Goal: Check status: Check status

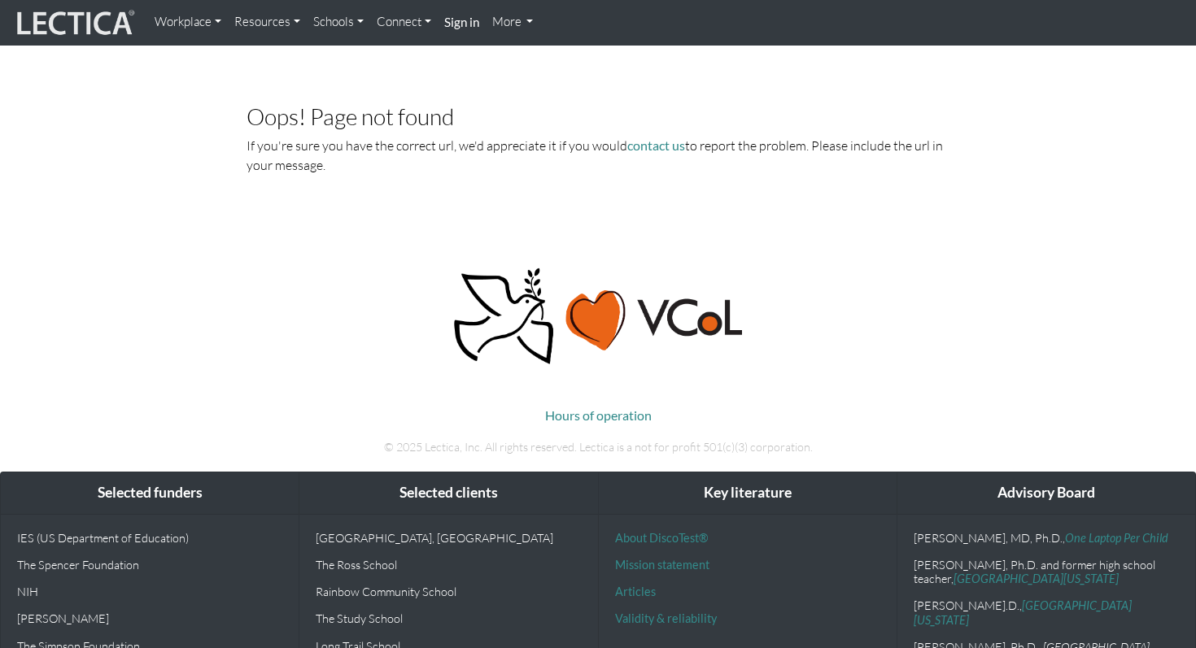
click at [100, 17] on img at bounding box center [74, 22] width 122 height 31
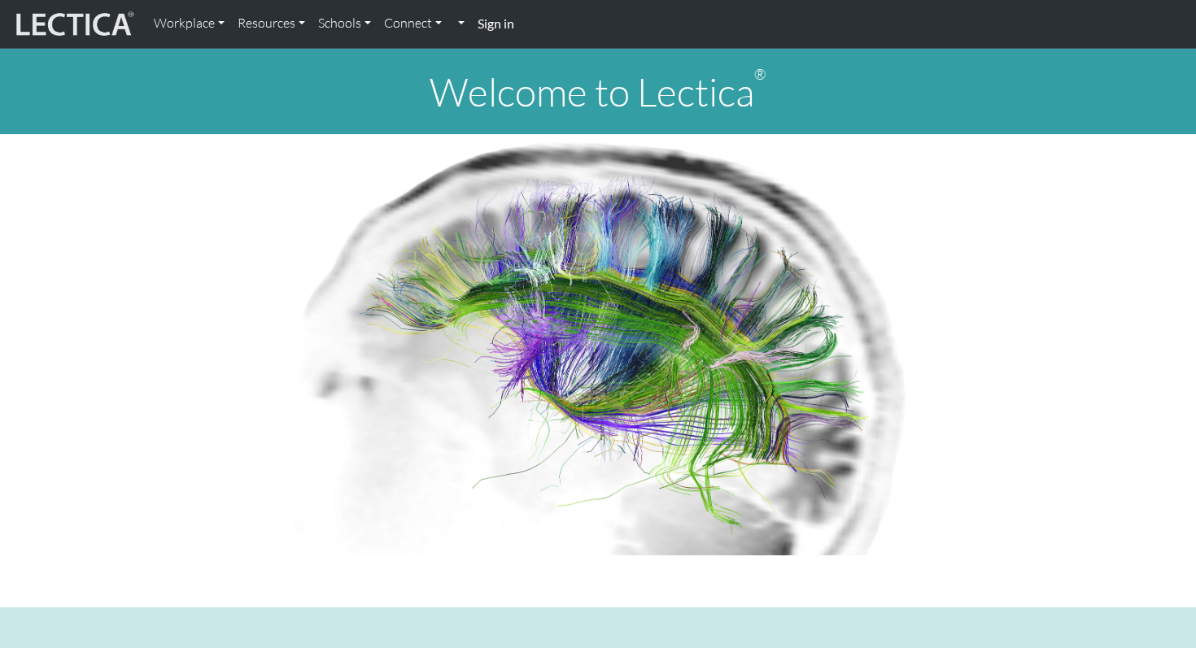
click at [491, 30] on strong "Sign in" at bounding box center [495, 22] width 37 height 15
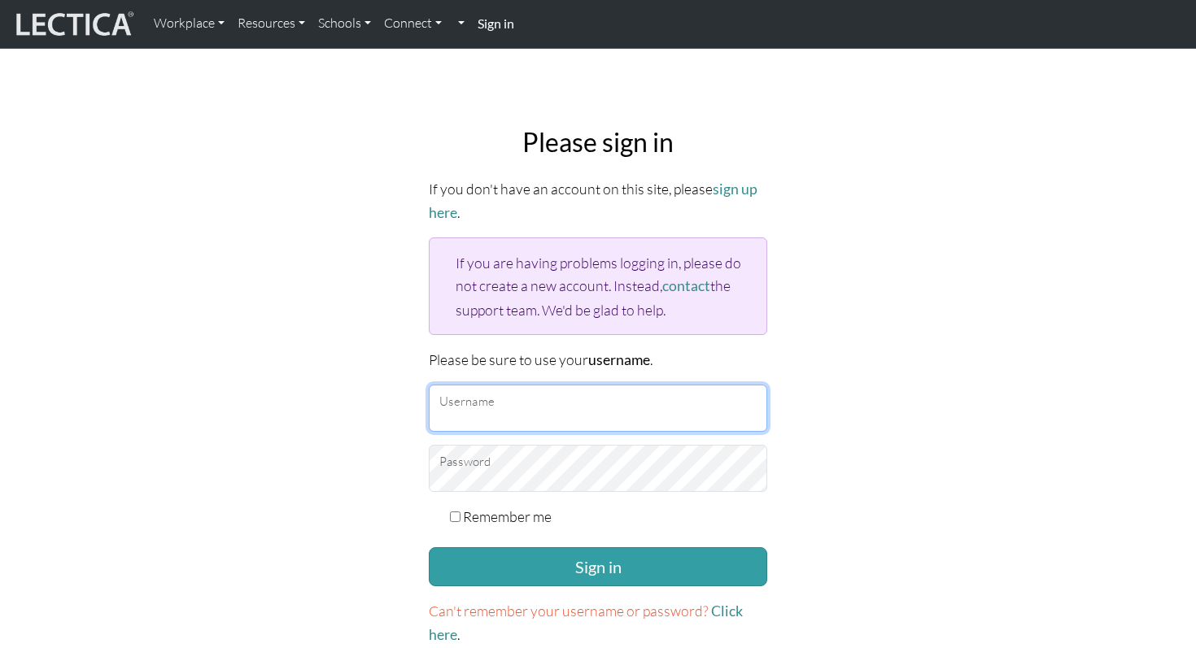
click at [489, 397] on input "Username" at bounding box center [598, 408] width 338 height 47
type input "danieladonai"
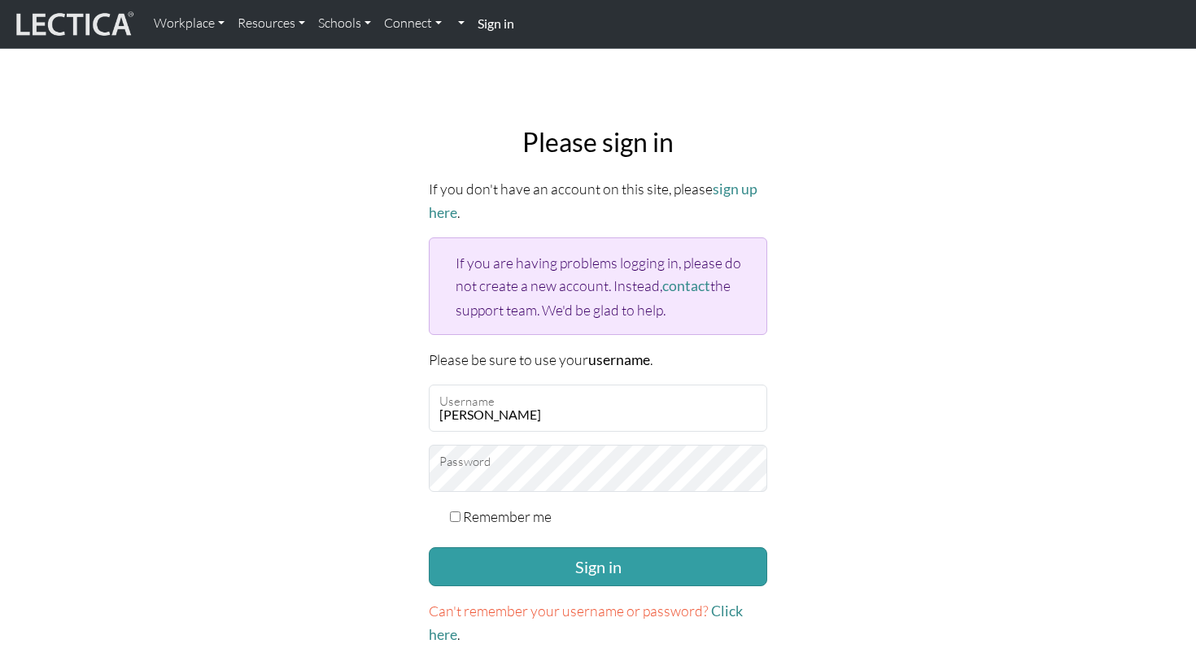
click at [514, 505] on label "Remember me" at bounding box center [507, 516] width 89 height 23
click at [460, 512] on input "Remember me" at bounding box center [455, 517] width 11 height 11
checkbox input "true"
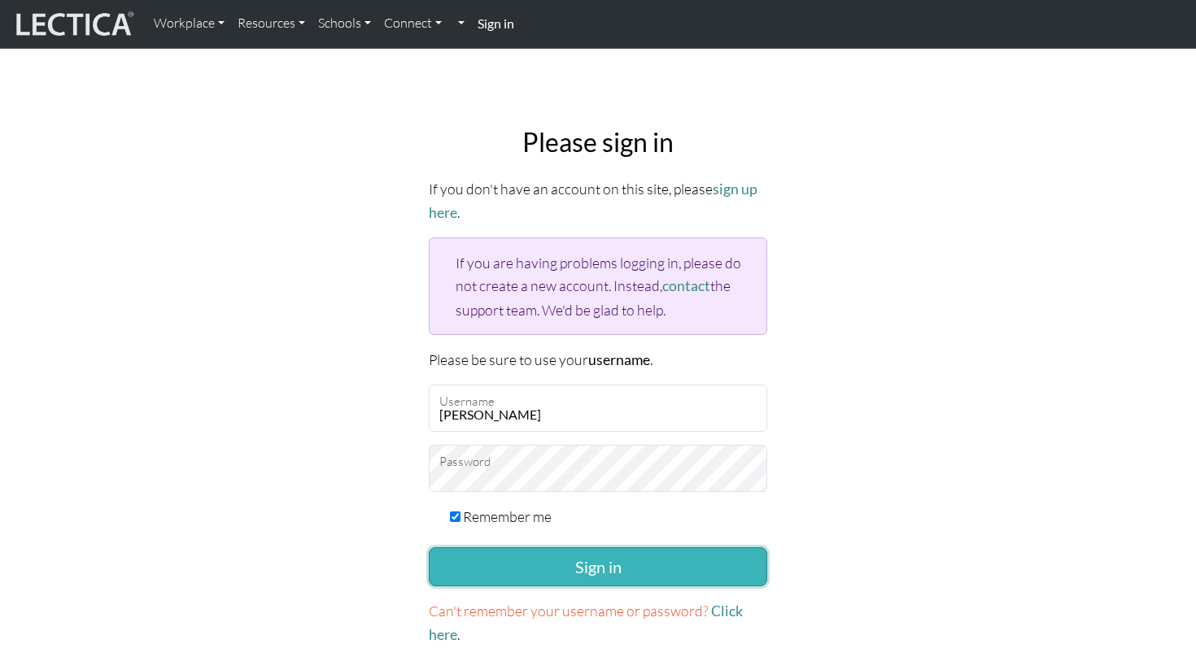
click at [506, 551] on button "Sign in" at bounding box center [598, 566] width 338 height 39
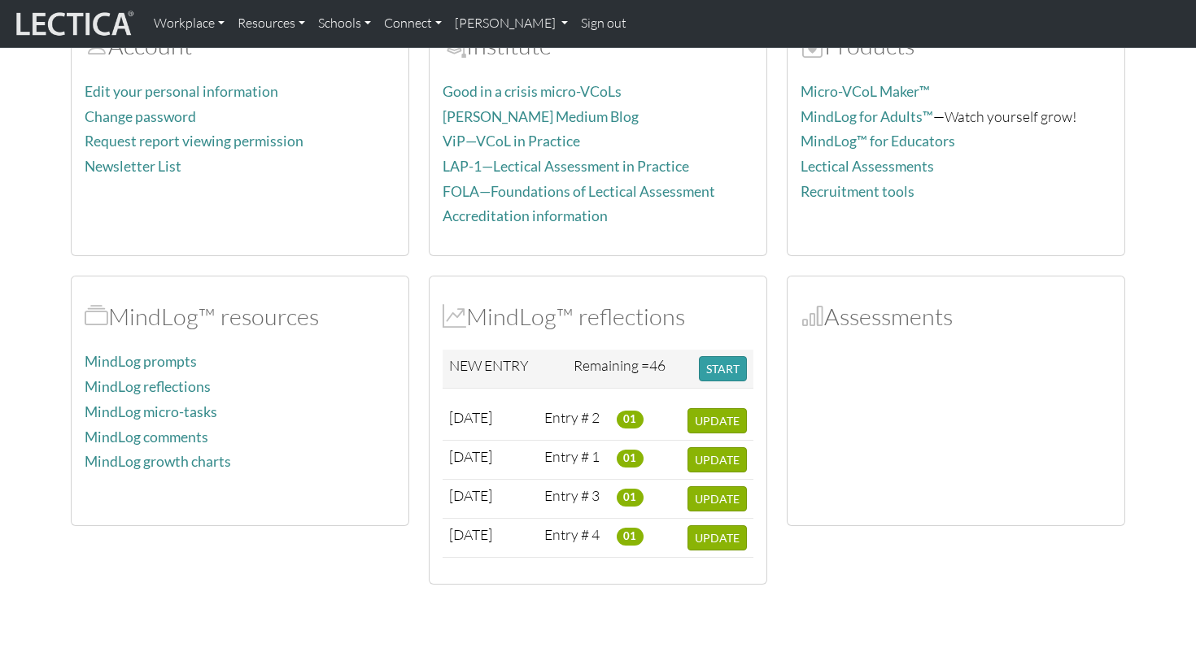
scroll to position [316, 0]
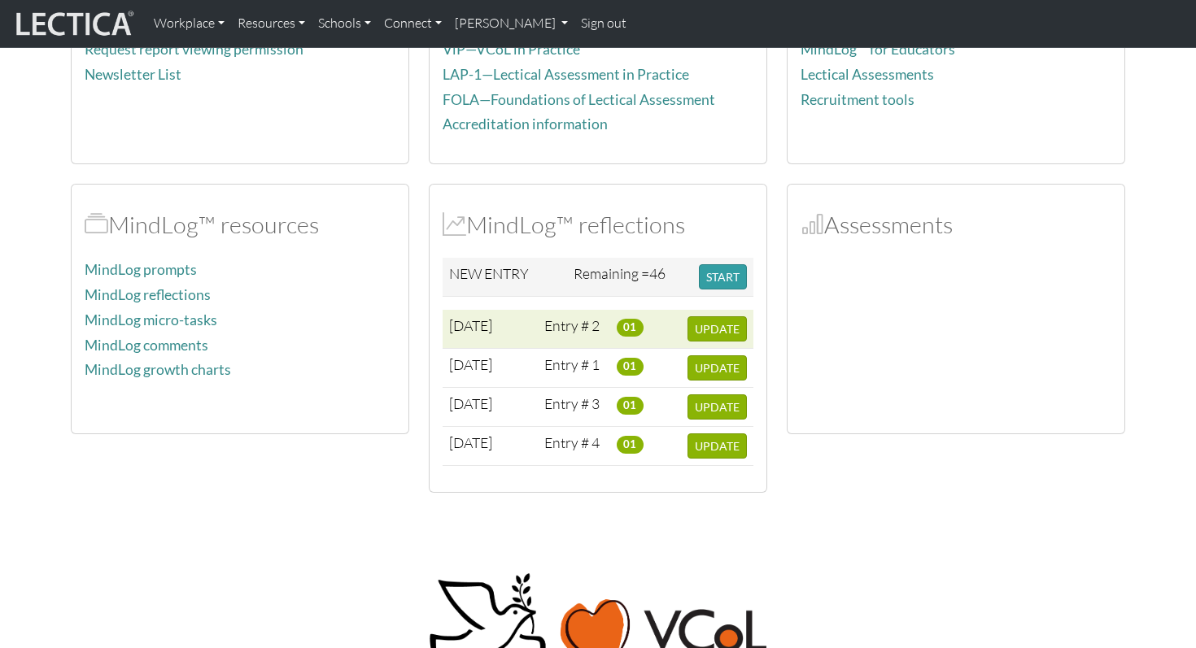
click at [714, 313] on td "UPDATE" at bounding box center [717, 329] width 72 height 39
click at [714, 325] on span "UPDATE" at bounding box center [717, 329] width 45 height 14
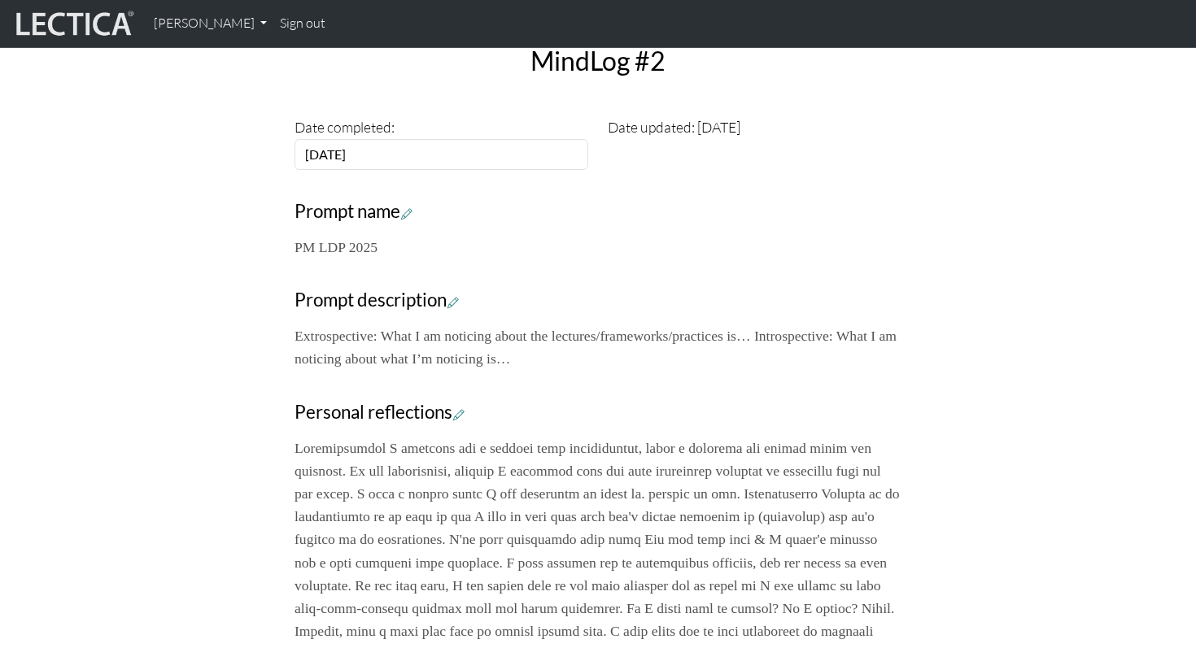
scroll to position [493, 0]
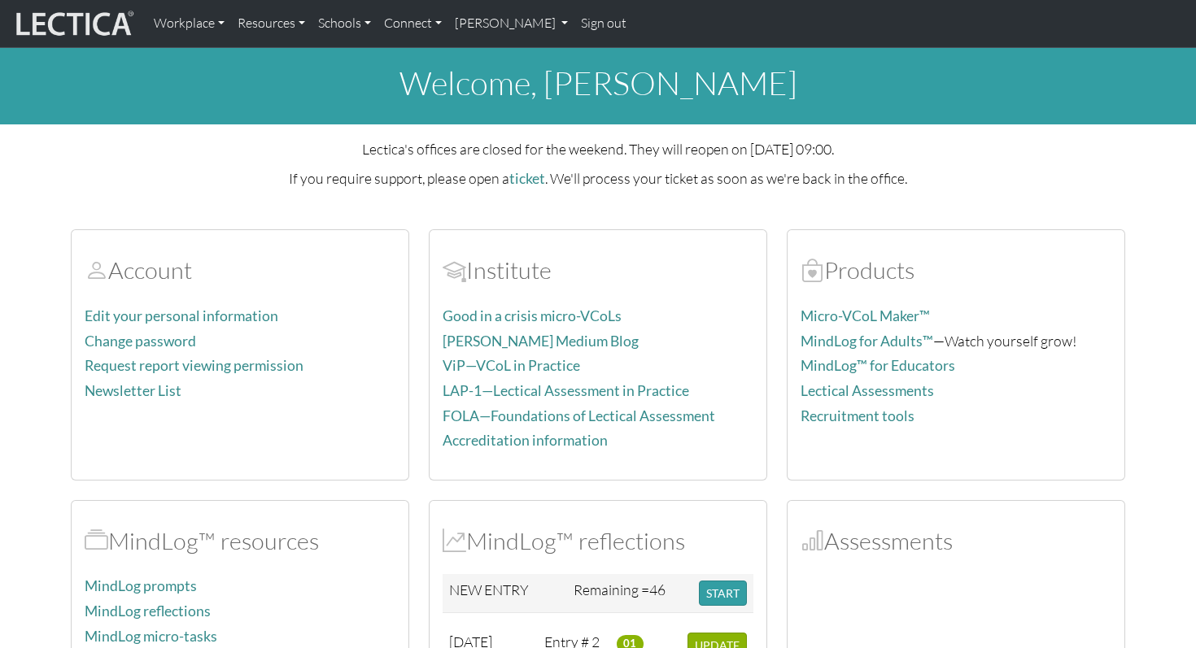
scroll to position [381, 0]
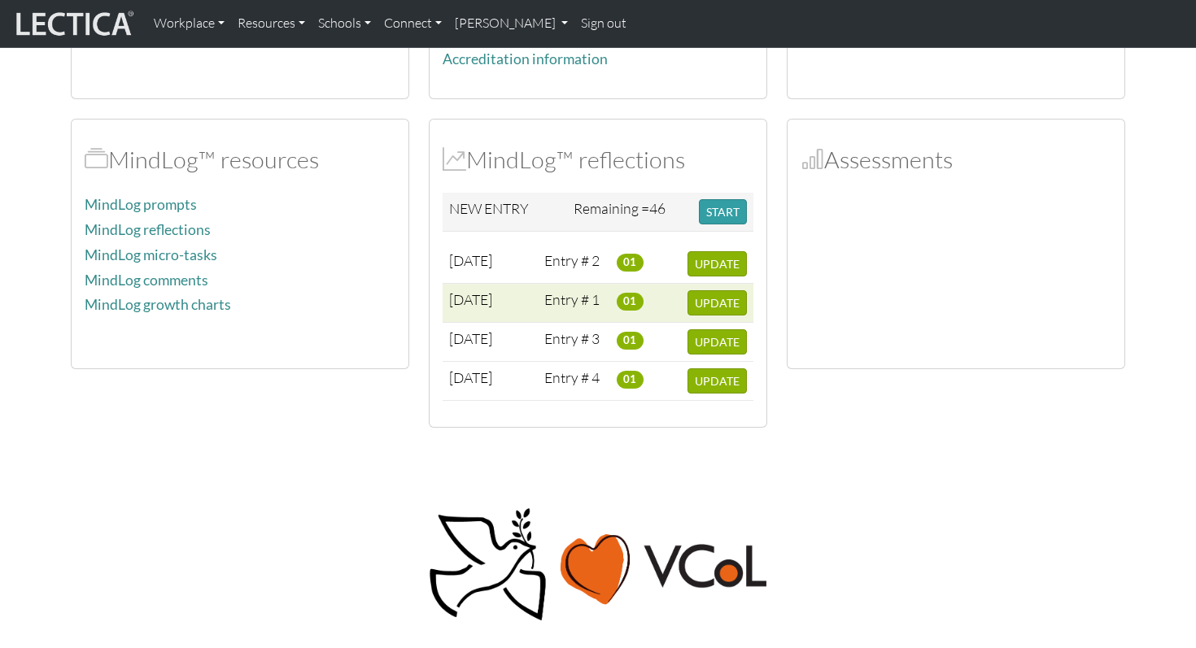
click at [492, 300] on span "[DATE]" at bounding box center [470, 299] width 43 height 18
click at [723, 307] on span "UPDATE" at bounding box center [717, 303] width 45 height 14
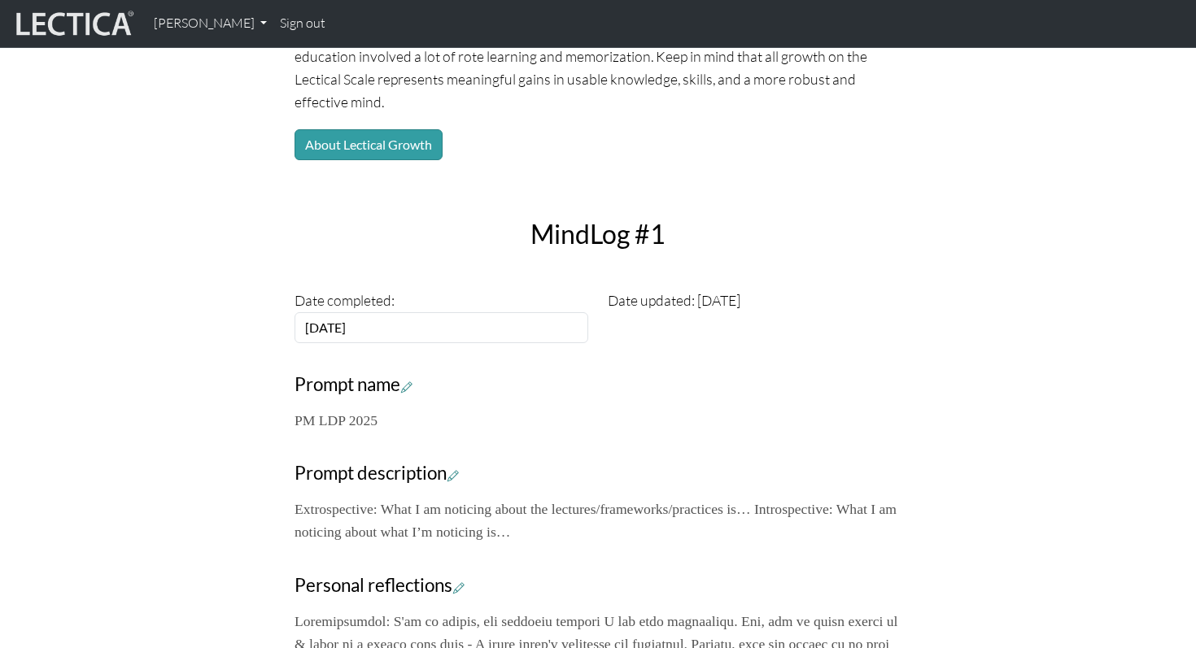
scroll to position [544, 0]
